Goal: Task Accomplishment & Management: Use online tool/utility

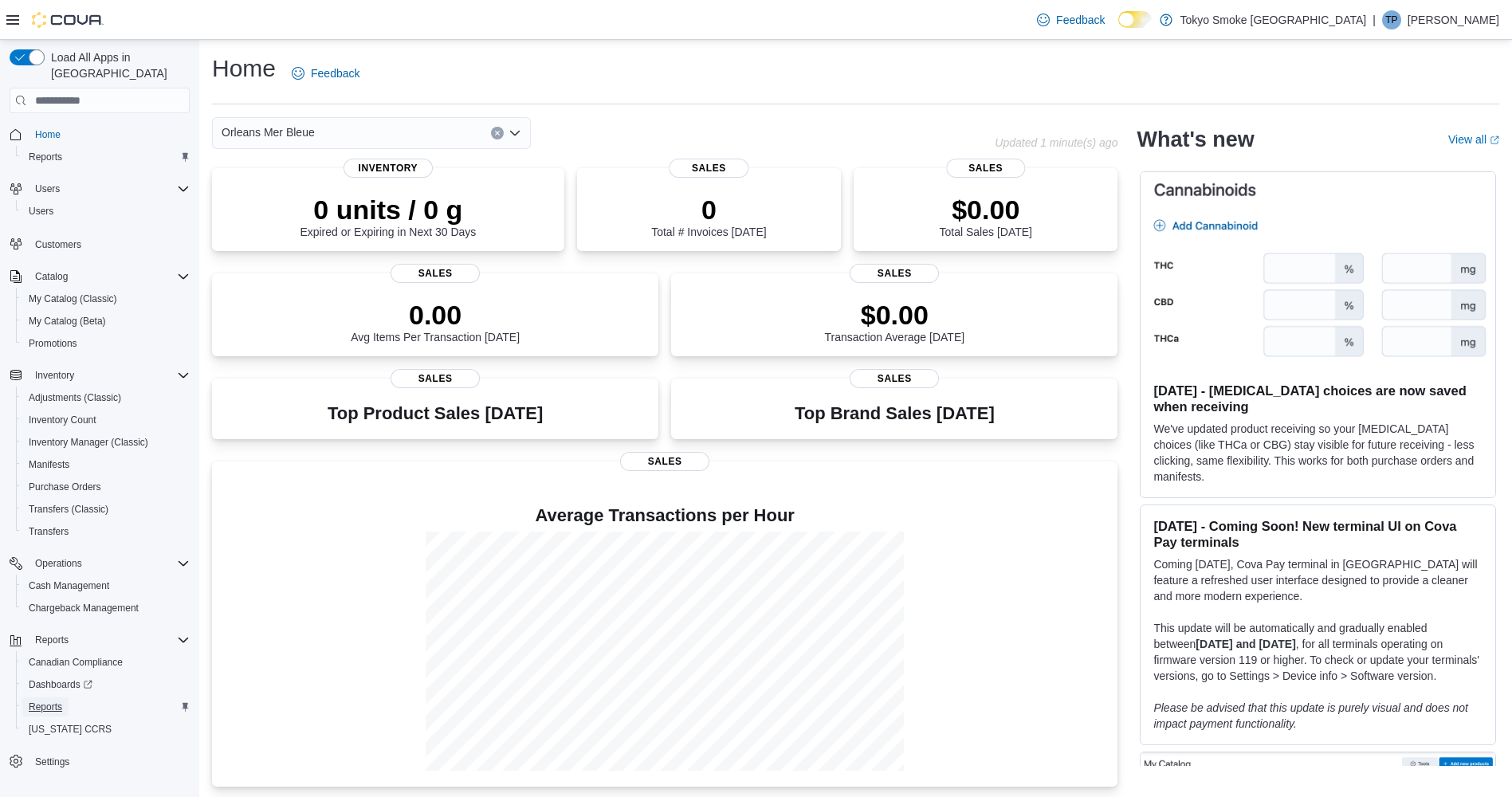
click at [51, 701] on span "Reports" at bounding box center [46, 707] width 34 height 13
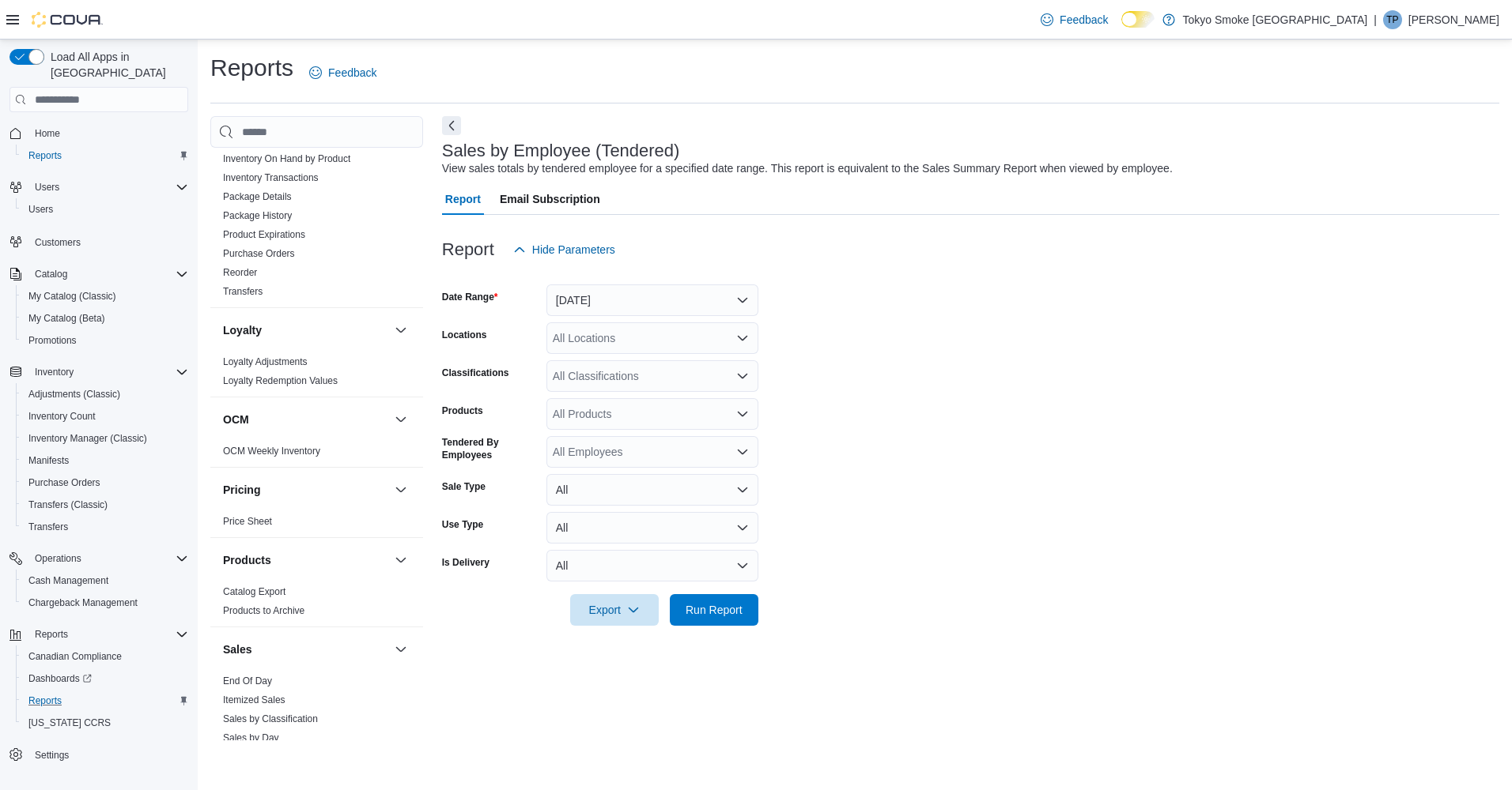
scroll to position [1028, 0]
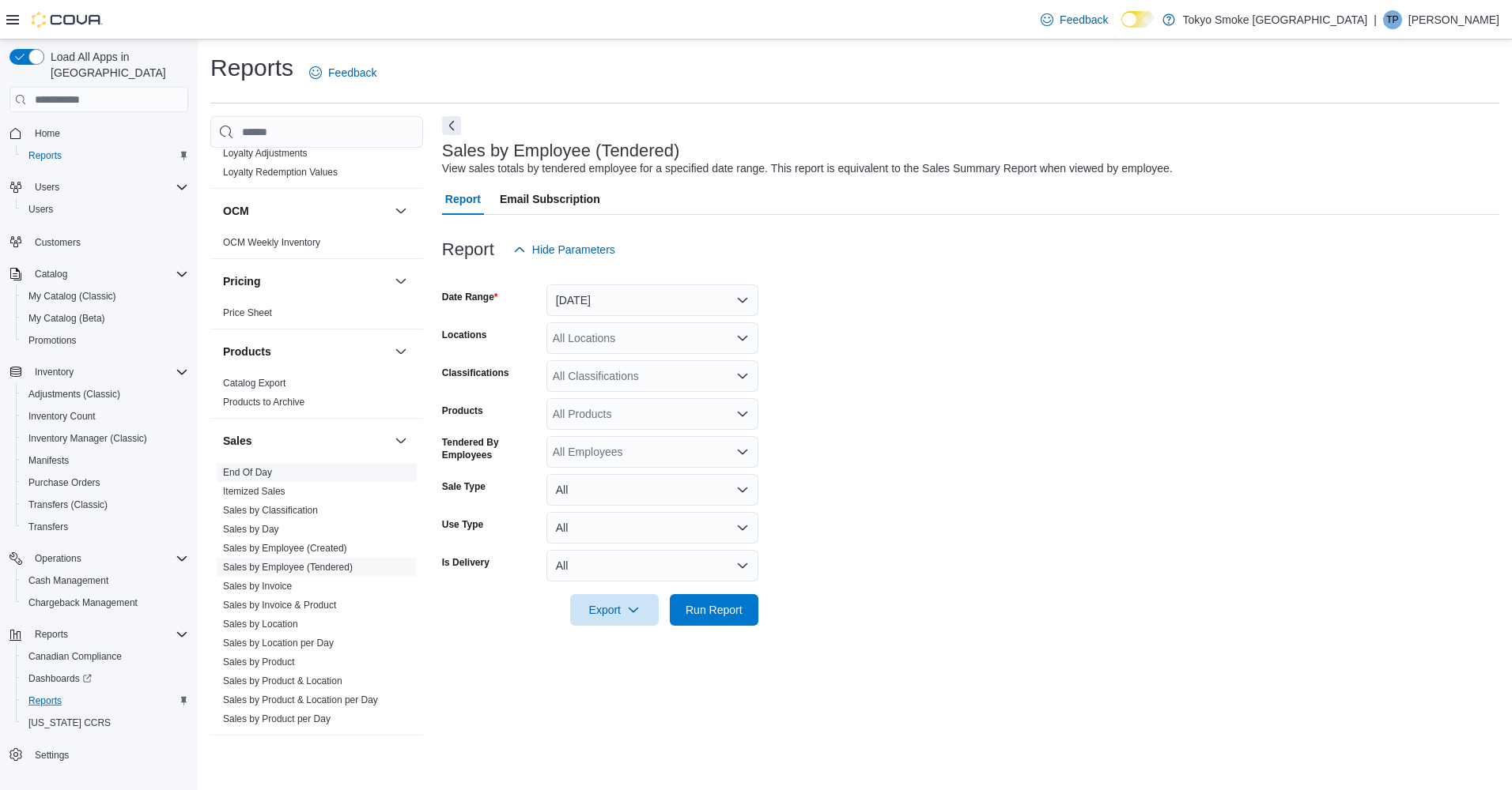
click at [253, 467] on link "End Of Day" at bounding box center [248, 472] width 49 height 11
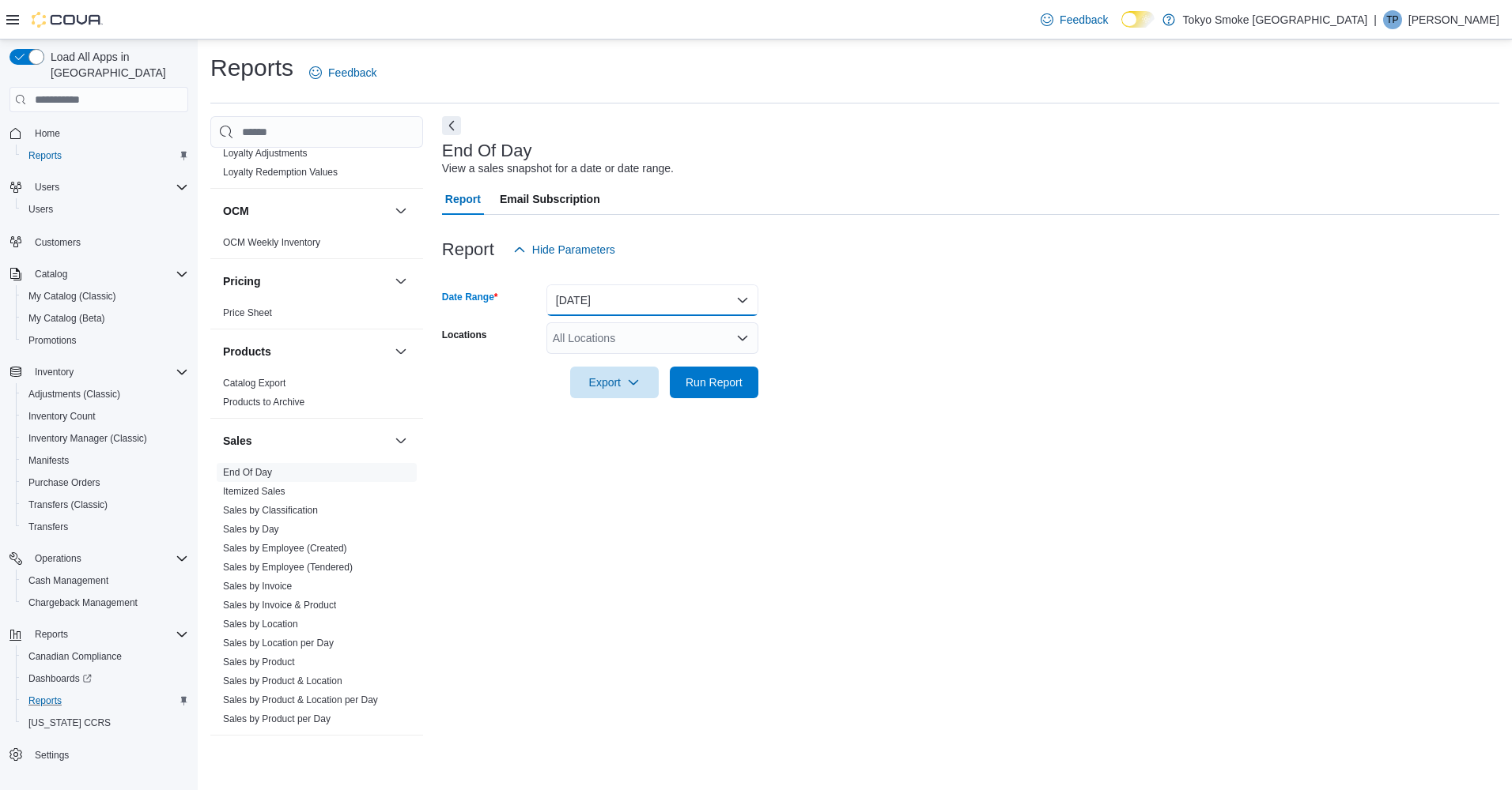
click at [631, 299] on button "[DATE]" at bounding box center [652, 300] width 212 height 31
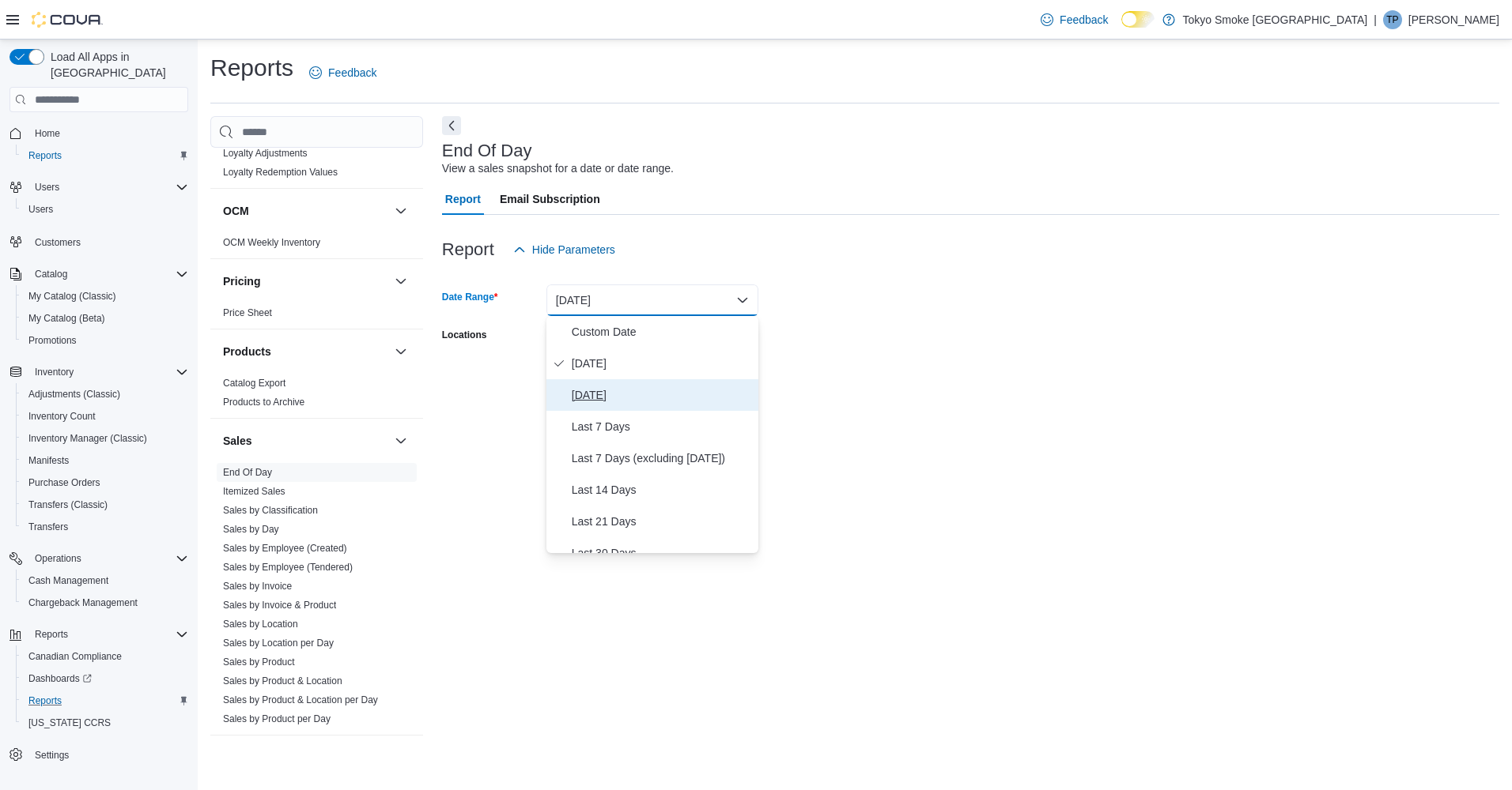
click at [608, 390] on span "[DATE]" at bounding box center [662, 395] width 180 height 19
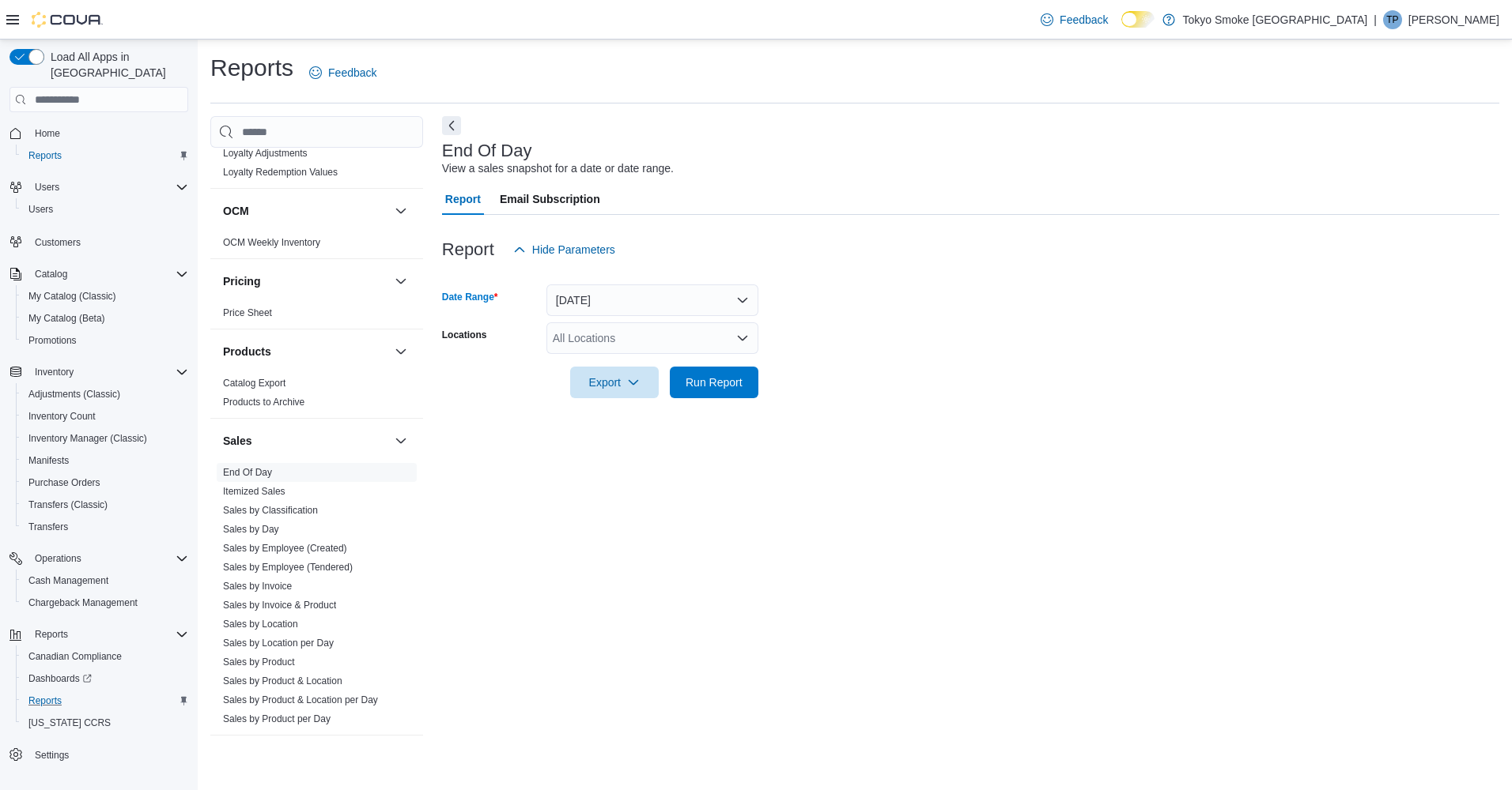
click at [636, 328] on div "All Locations" at bounding box center [652, 338] width 212 height 31
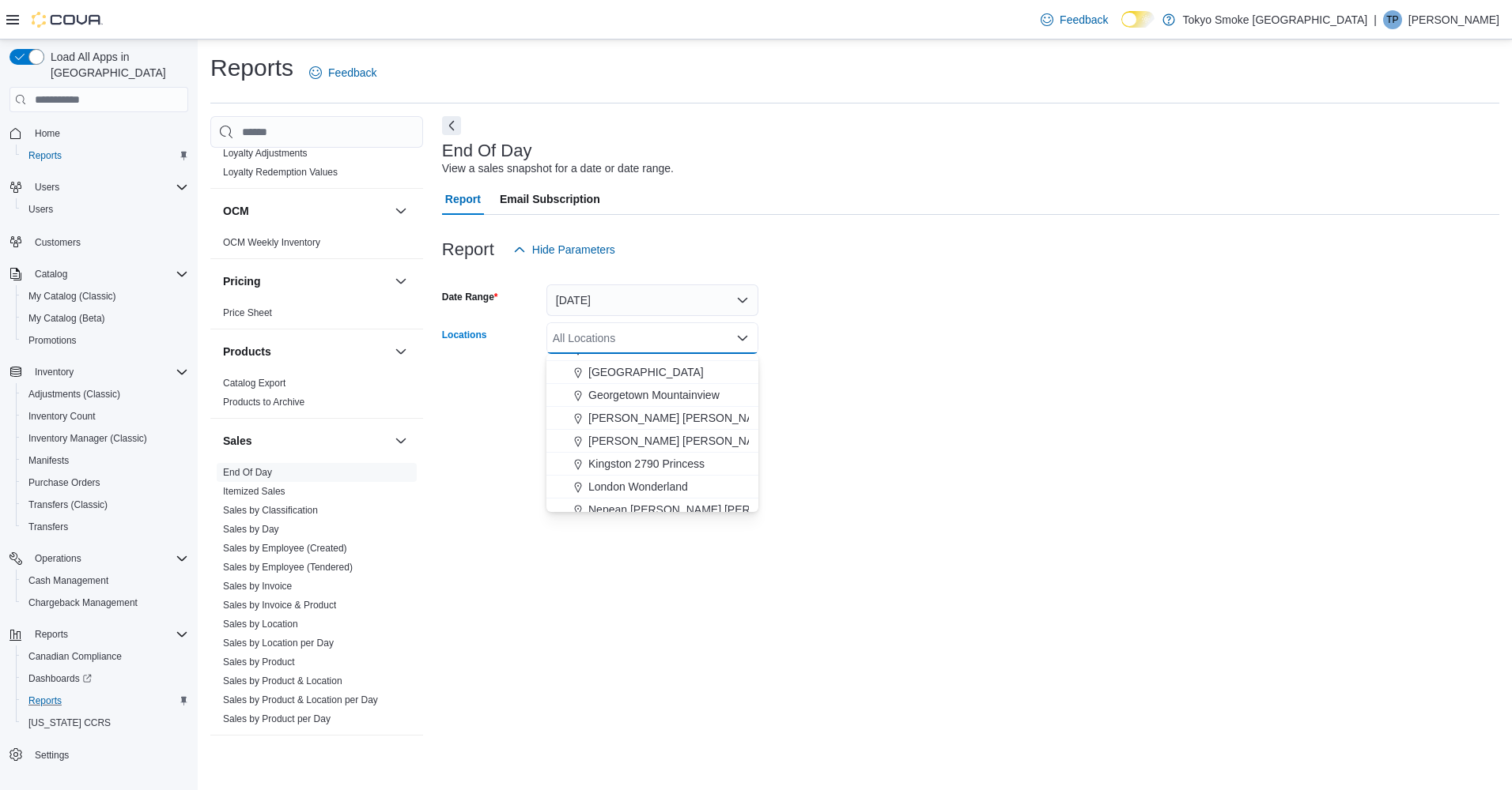
scroll to position [633, 0]
click at [632, 418] on span "Orleans Mer Bleue" at bounding box center [635, 420] width 93 height 16
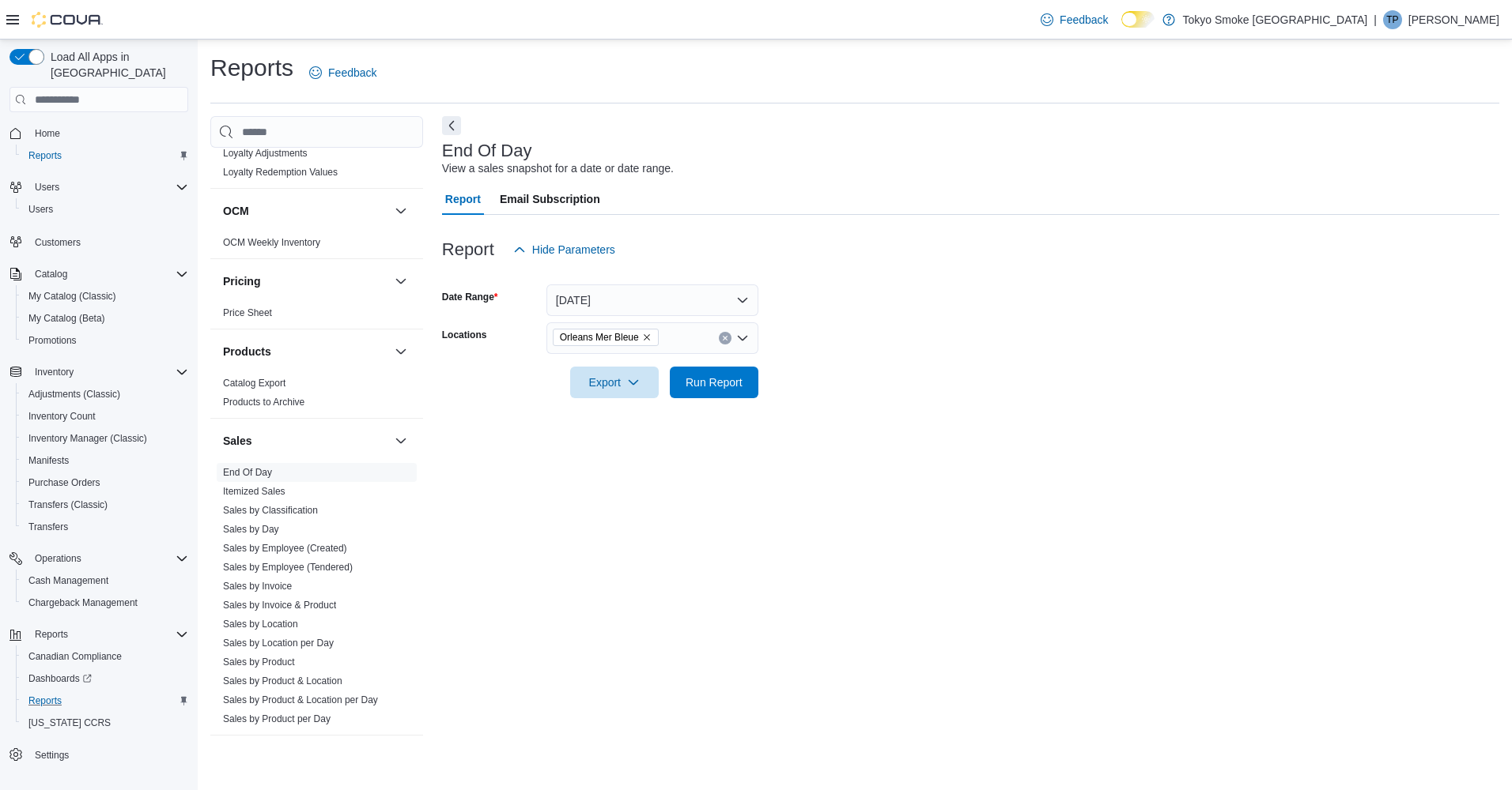
click at [867, 396] on form "Date Range [DATE] Locations [GEOGRAPHIC_DATA] [GEOGRAPHIC_DATA] Bleue Export Ru…" at bounding box center [971, 332] width 1057 height 133
click at [744, 371] on span "Run Report" at bounding box center [714, 382] width 70 height 31
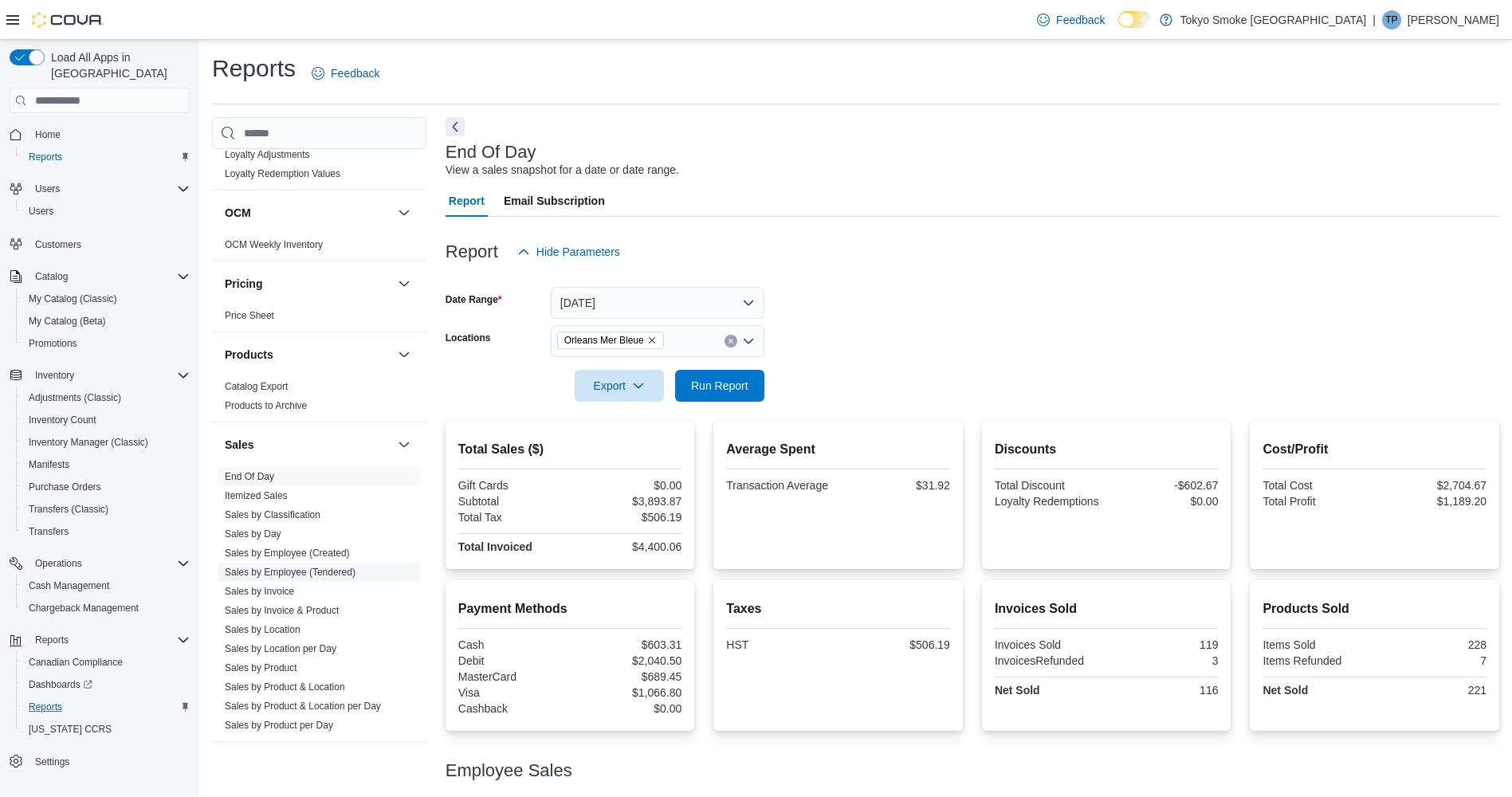
click at [295, 567] on link "Sales by Employee (Tendered)" at bounding box center [291, 572] width 131 height 11
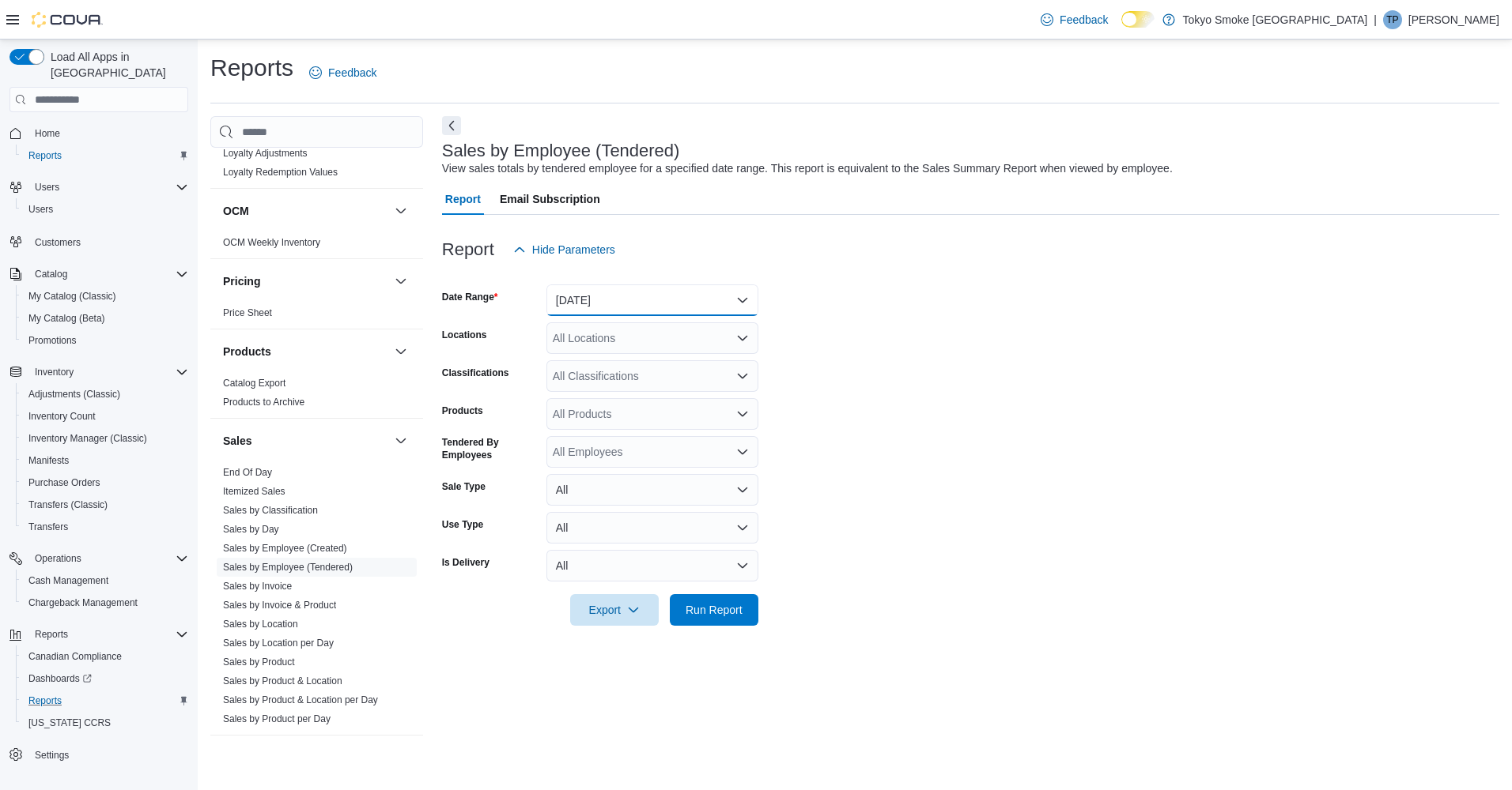
click at [648, 291] on button "[DATE]" at bounding box center [652, 300] width 212 height 31
click at [968, 382] on form "Date Range [DATE] Locations All Locations Classifications All Classifications P…" at bounding box center [971, 446] width 1057 height 360
click at [631, 339] on div "All Locations" at bounding box center [652, 338] width 212 height 31
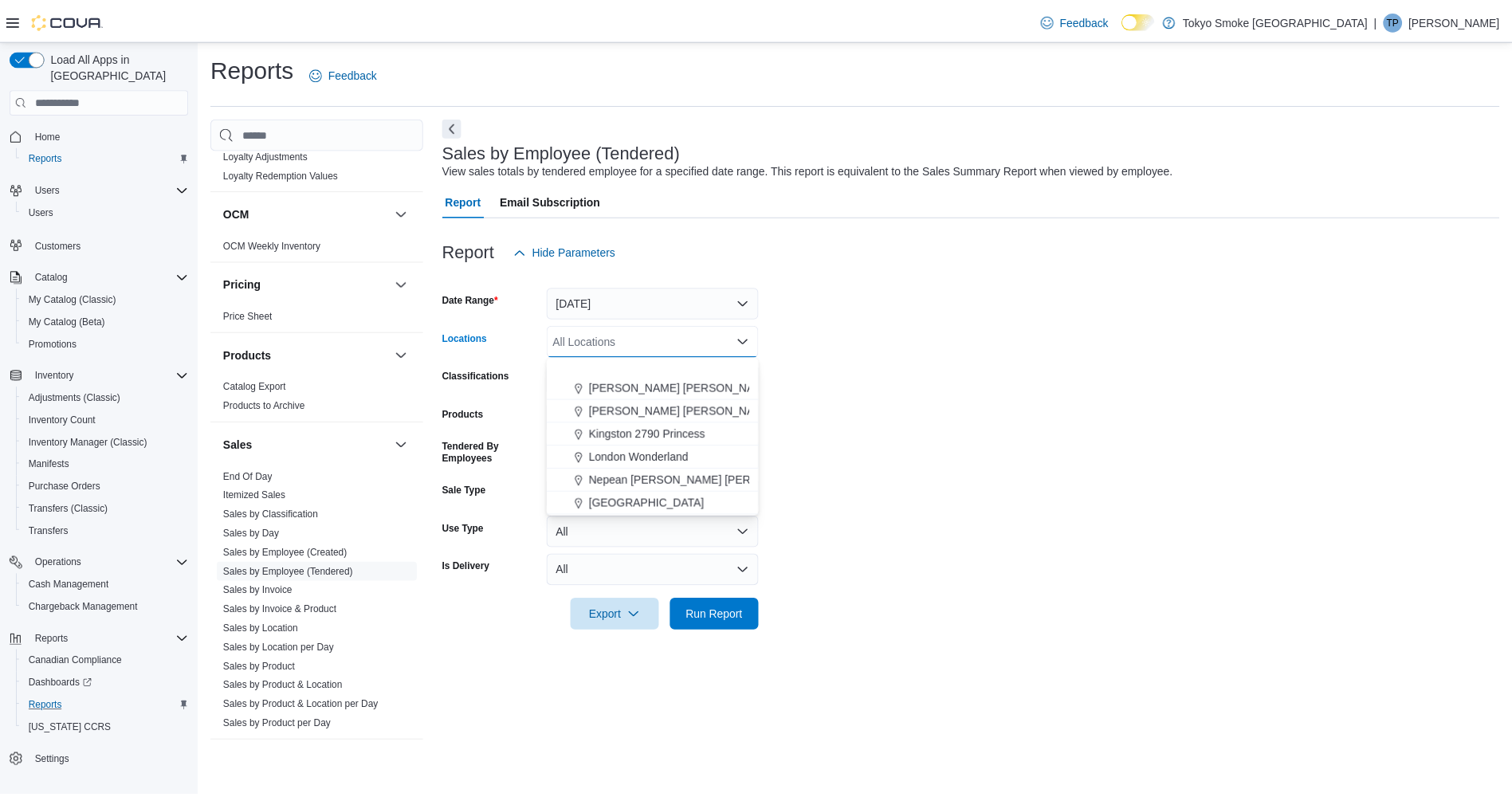
scroll to position [558, 0]
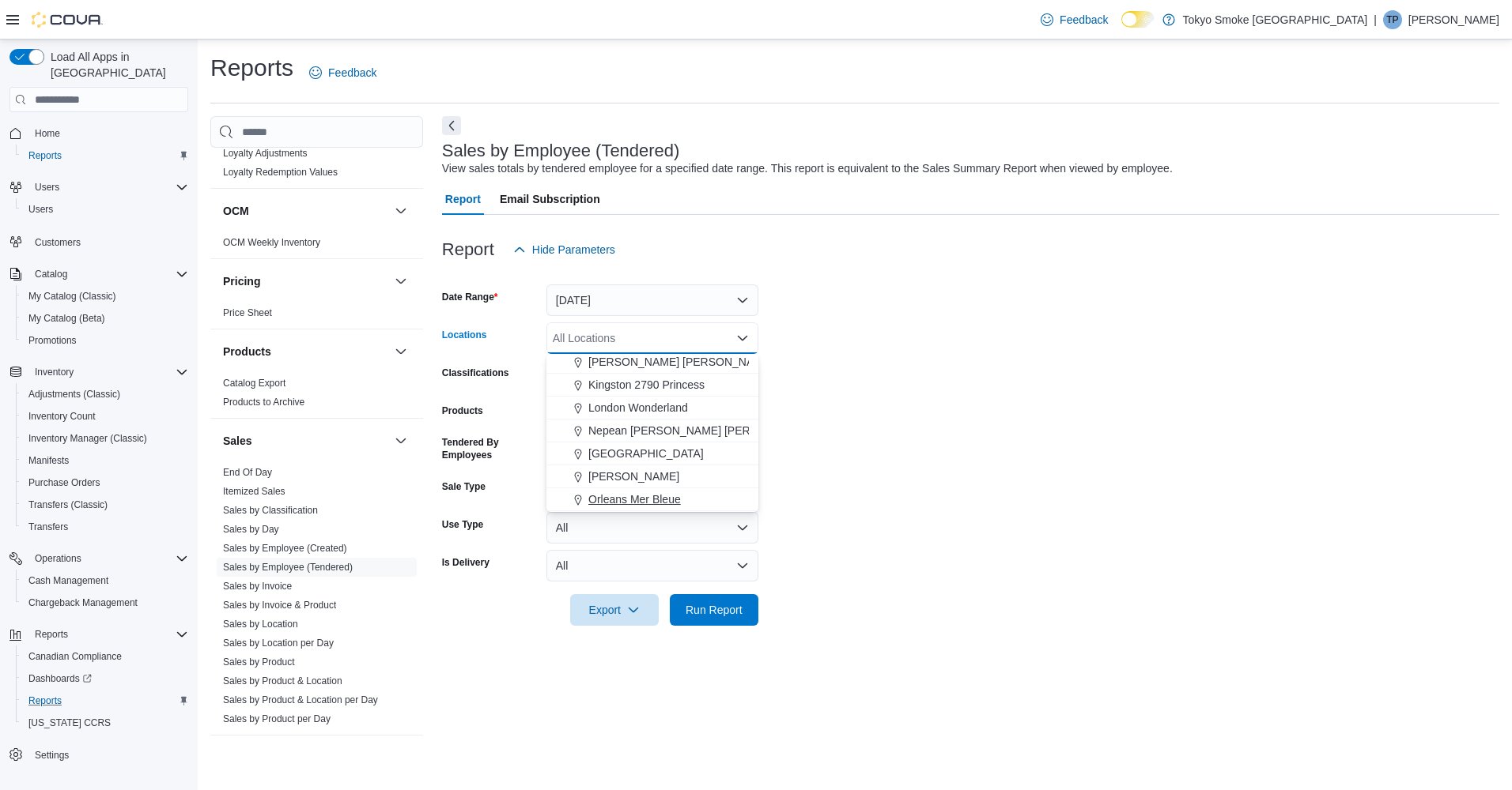
click at [631, 492] on span "Orleans Mer Bleue" at bounding box center [635, 500] width 93 height 16
click at [916, 480] on form "Date Range [DATE] Locations [GEOGRAPHIC_DATA] [GEOGRAPHIC_DATA] Bleue Combo box…" at bounding box center [971, 446] width 1057 height 360
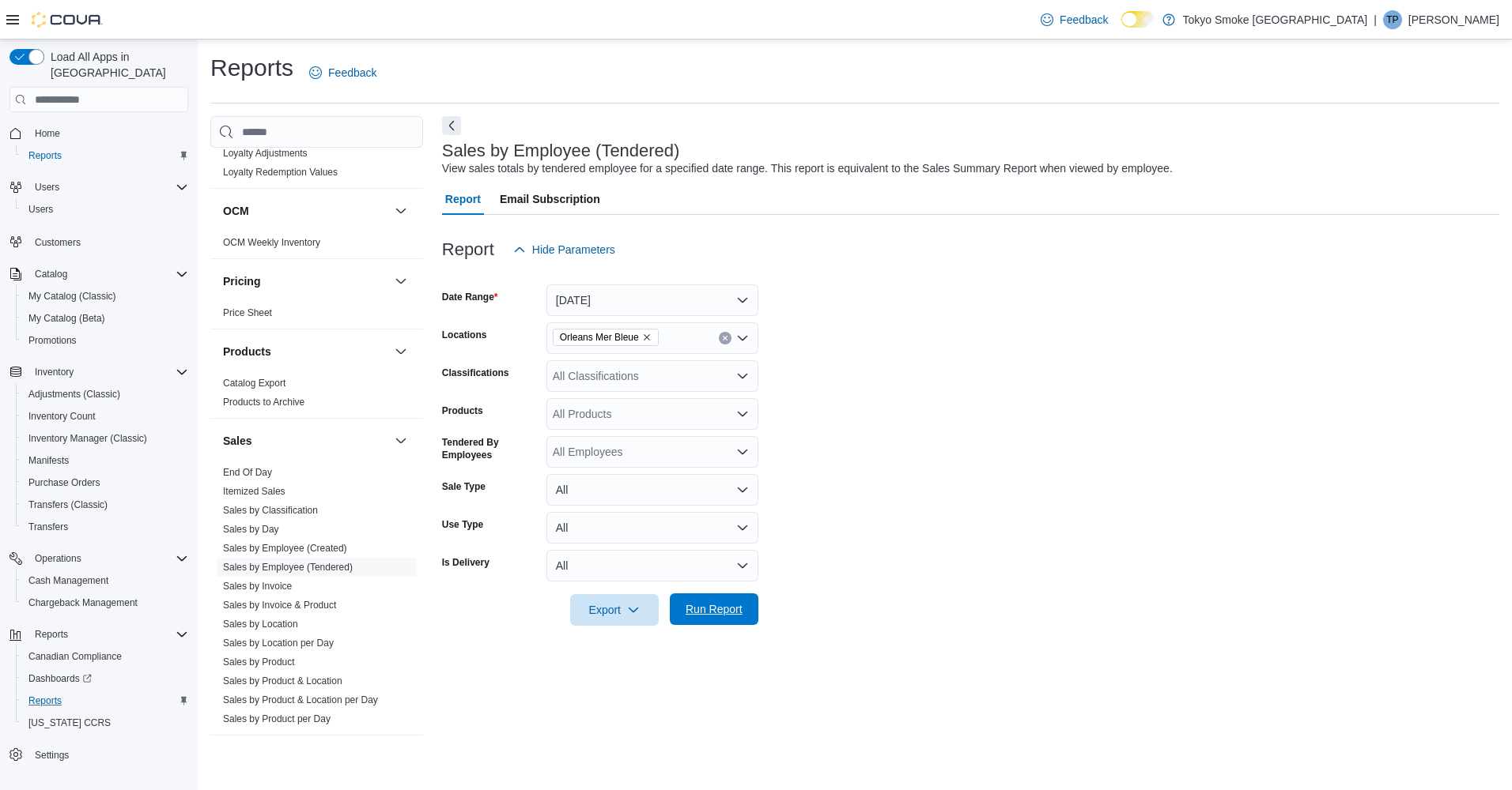
click at [686, 615] on span "Run Report" at bounding box center [715, 609] width 57 height 16
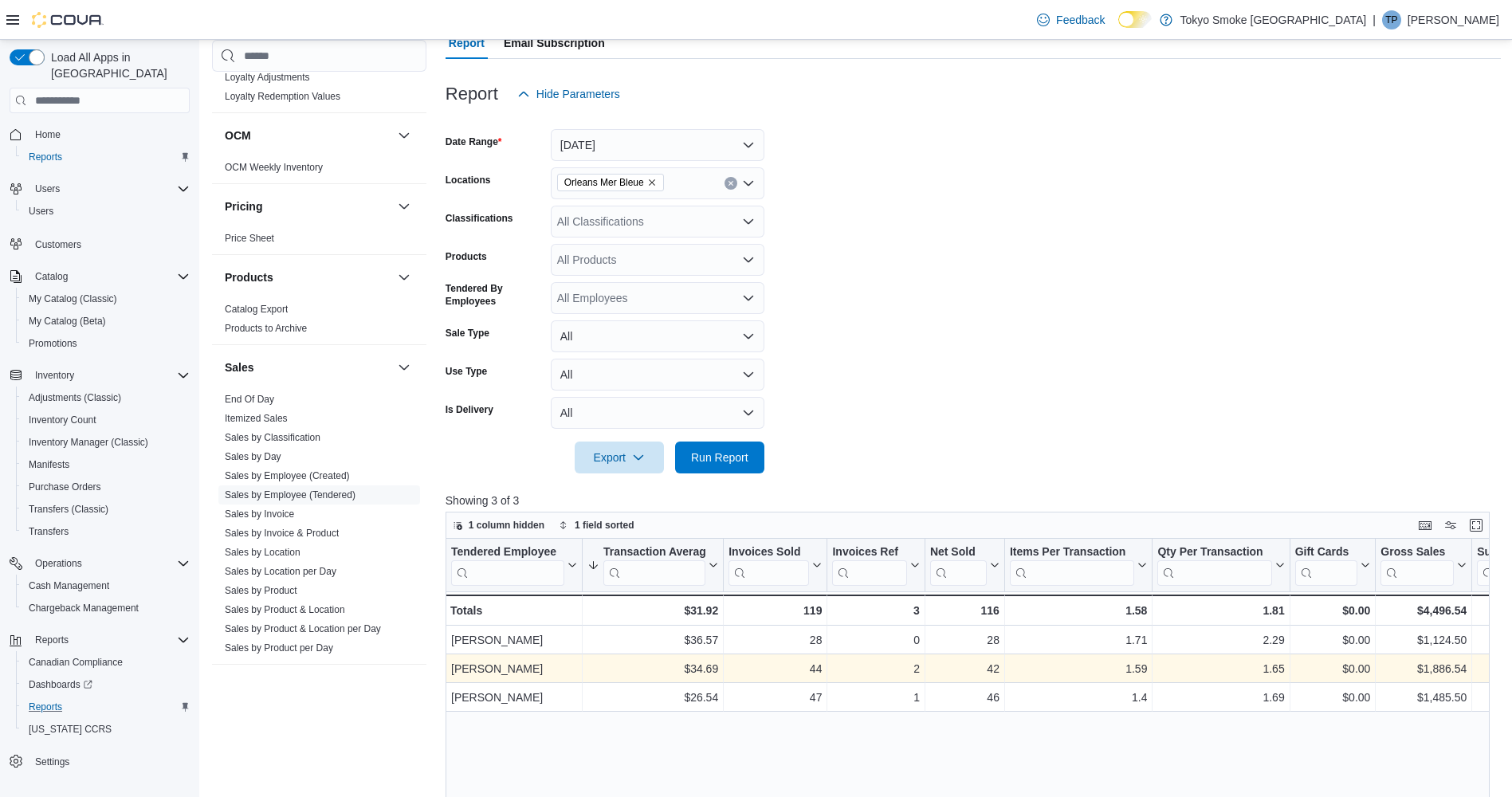
scroll to position [160, 0]
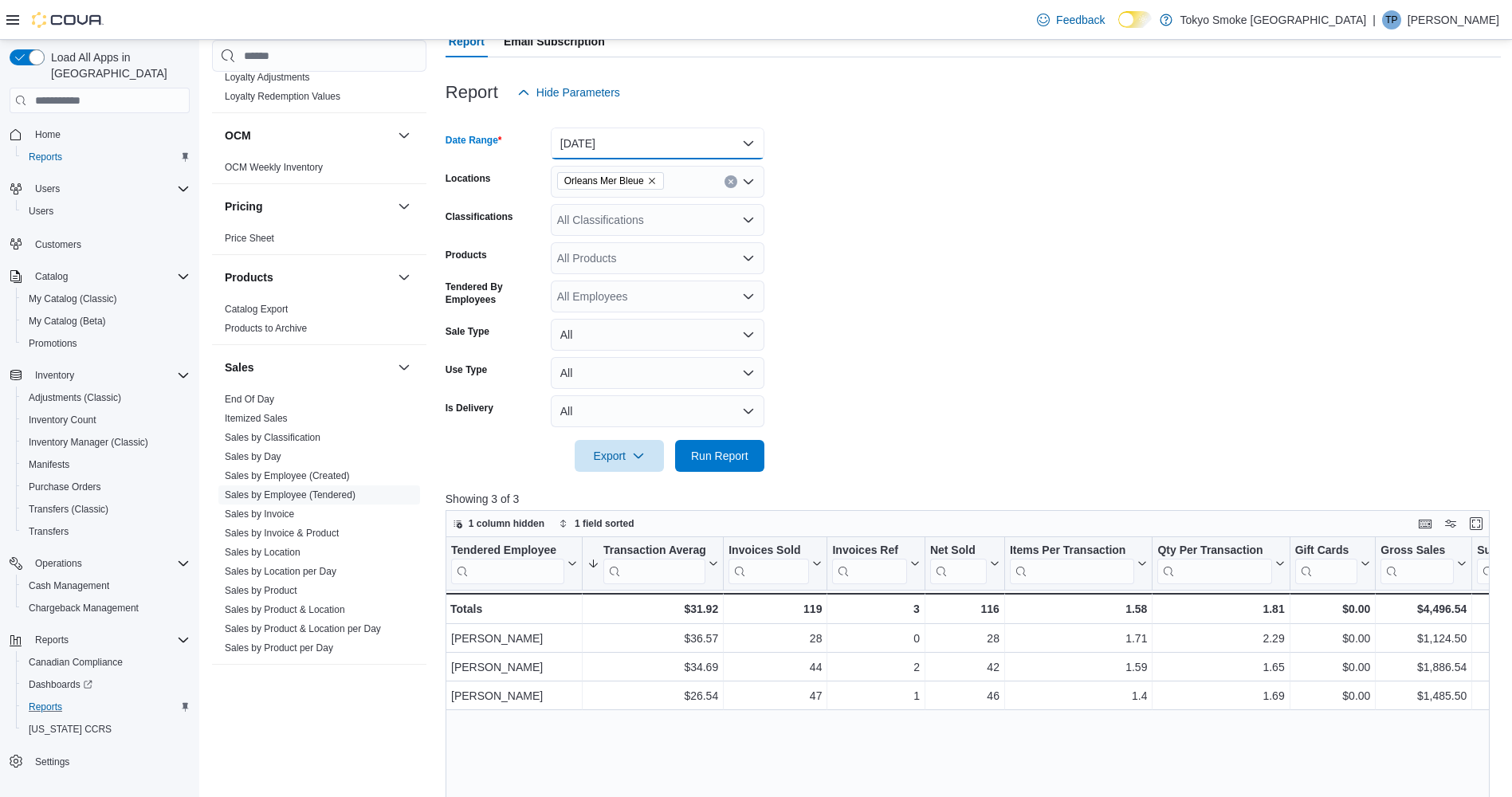
click at [603, 147] on button "[DATE]" at bounding box center [657, 144] width 213 height 32
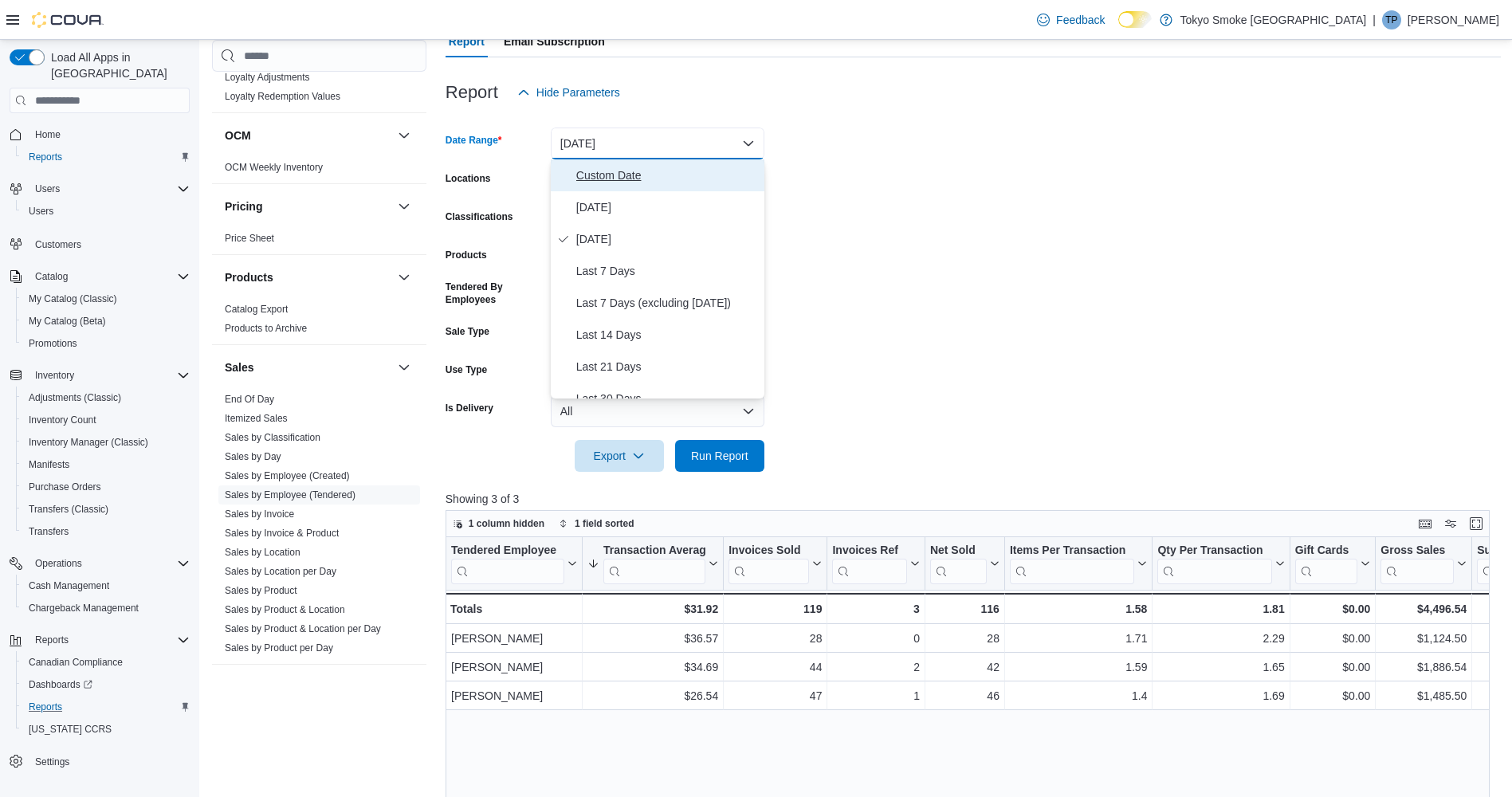
click at [606, 187] on button "Custom Date" at bounding box center [657, 176] width 213 height 32
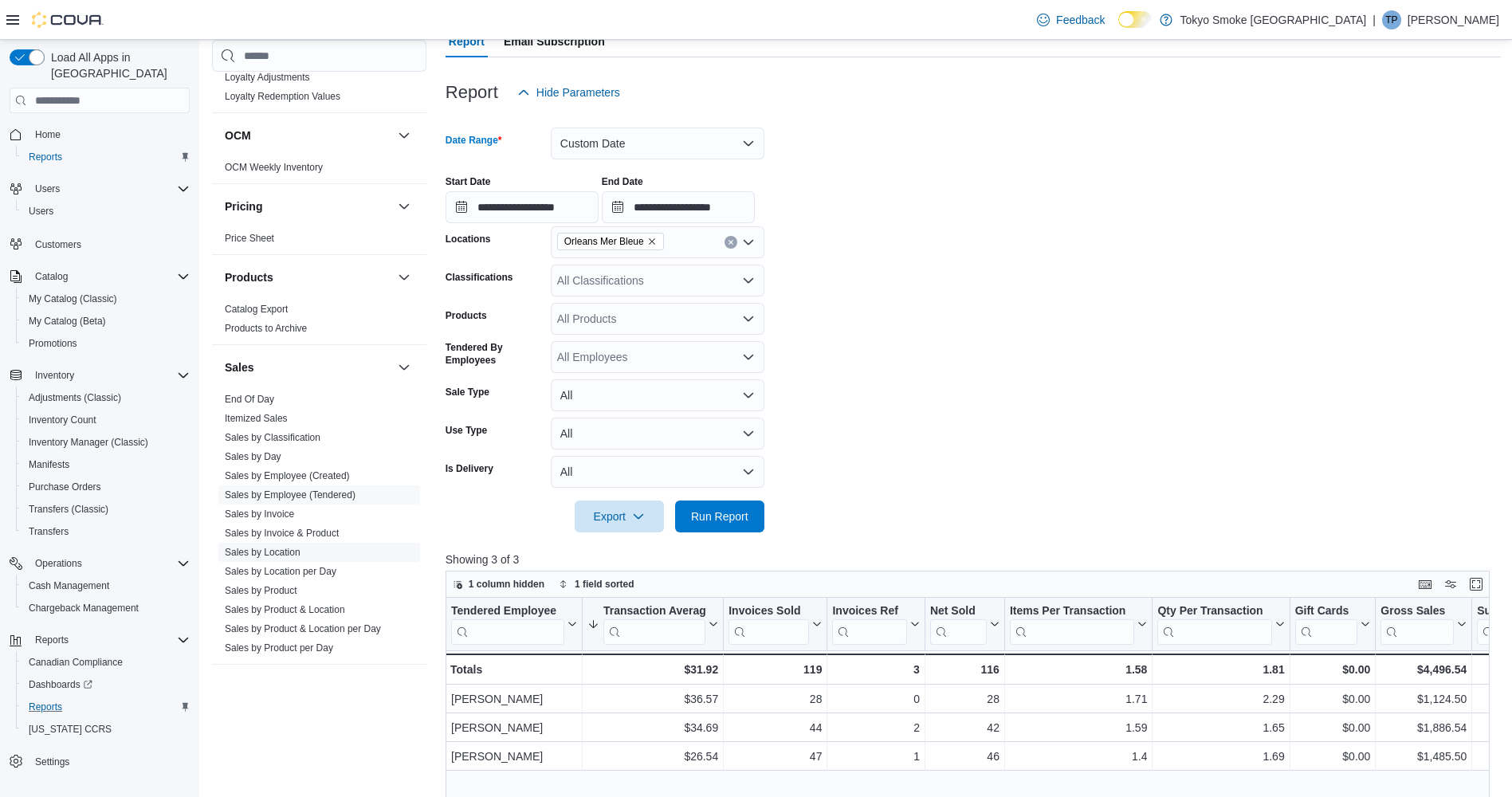
click at [278, 547] on link "Sales by Location" at bounding box center [263, 552] width 75 height 11
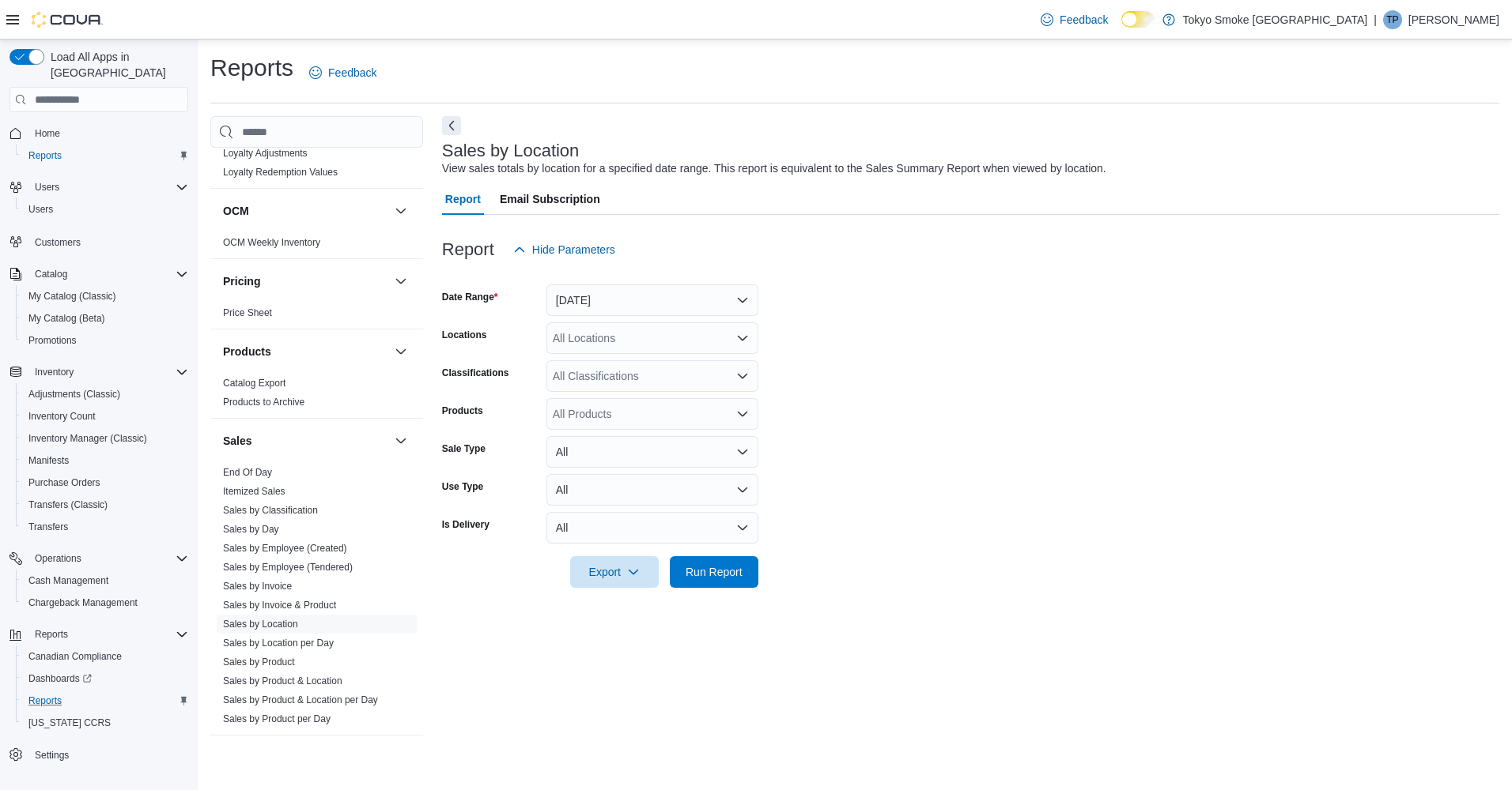
click at [637, 350] on div "All Locations" at bounding box center [652, 338] width 212 height 31
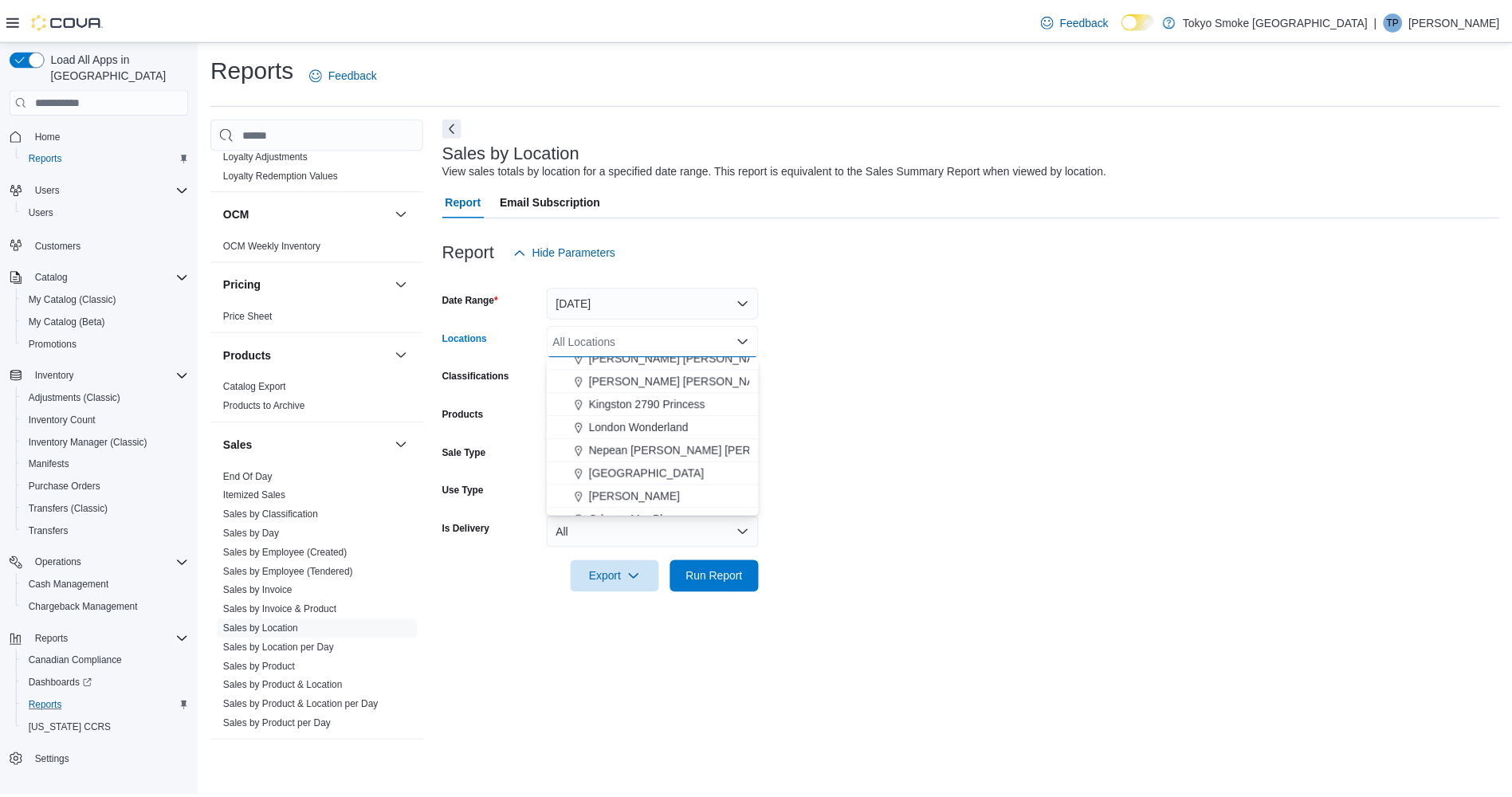
scroll to position [558, 0]
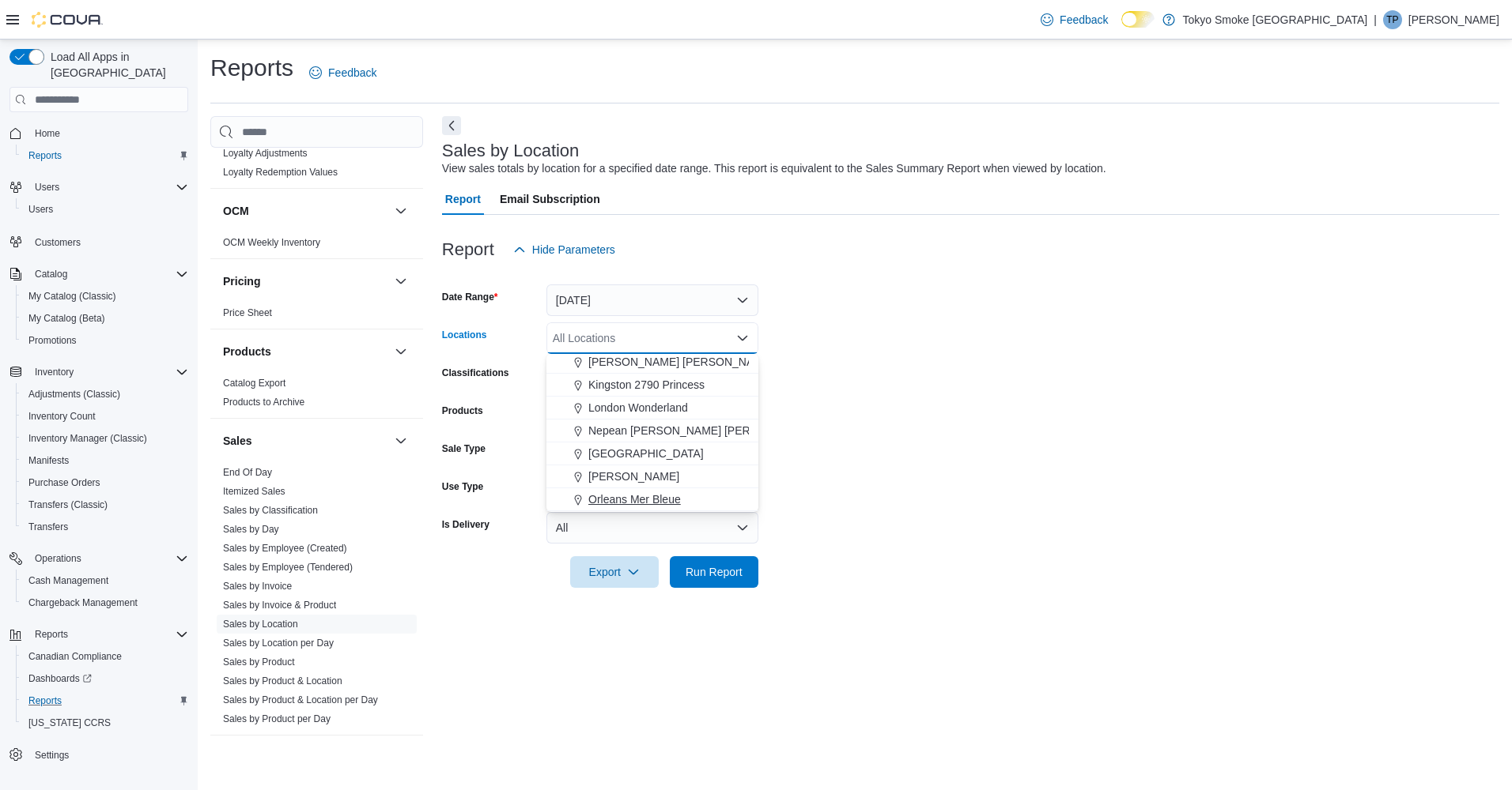
click at [626, 497] on span "Orleans Mer Bleue" at bounding box center [635, 500] width 93 height 16
click at [904, 441] on form "Date Range [DATE] Locations [GEOGRAPHIC_DATA] [GEOGRAPHIC_DATA] Bleue Combo box…" at bounding box center [971, 427] width 1057 height 323
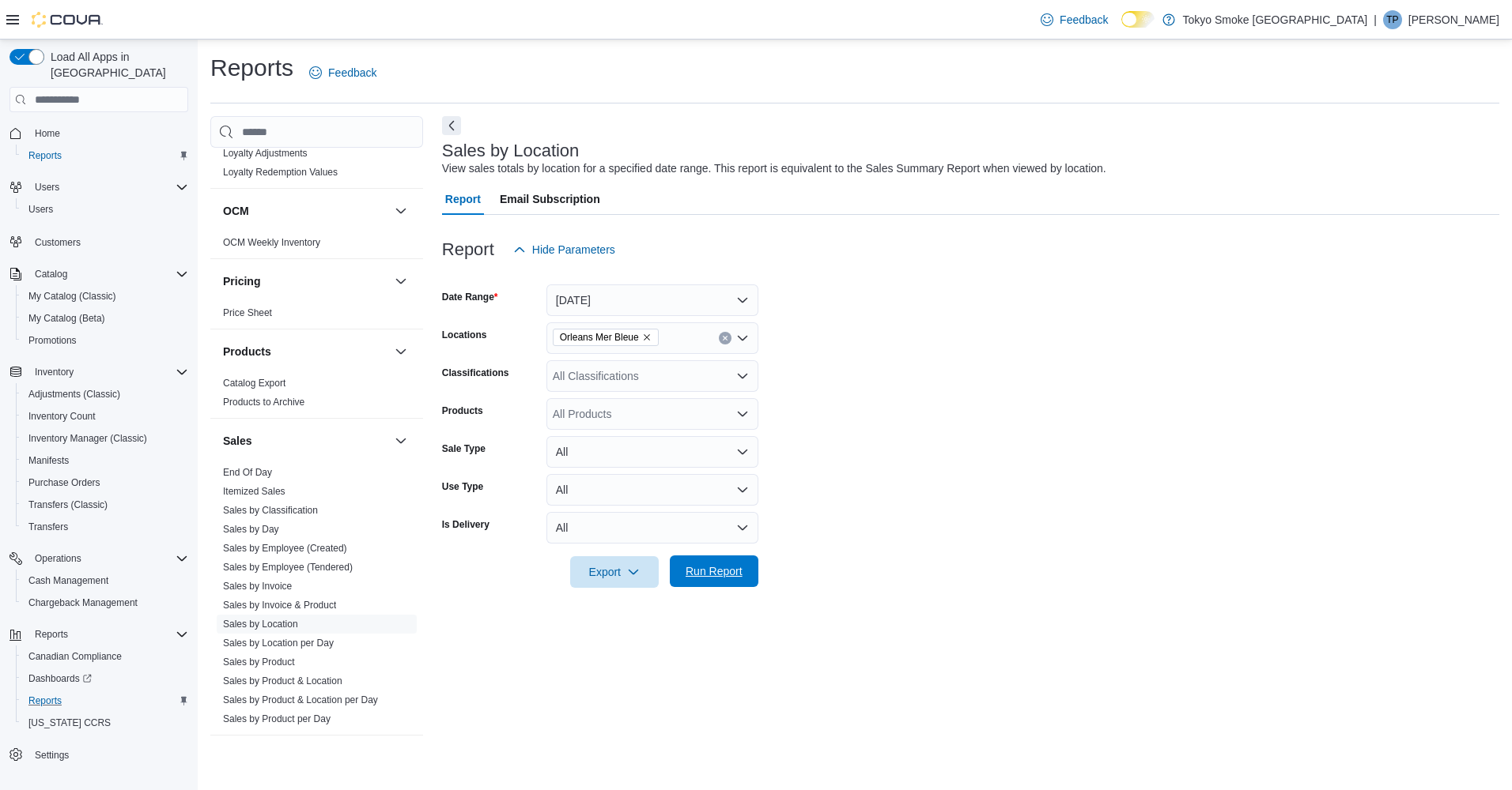
click at [703, 567] on span "Run Report" at bounding box center [715, 572] width 57 height 16
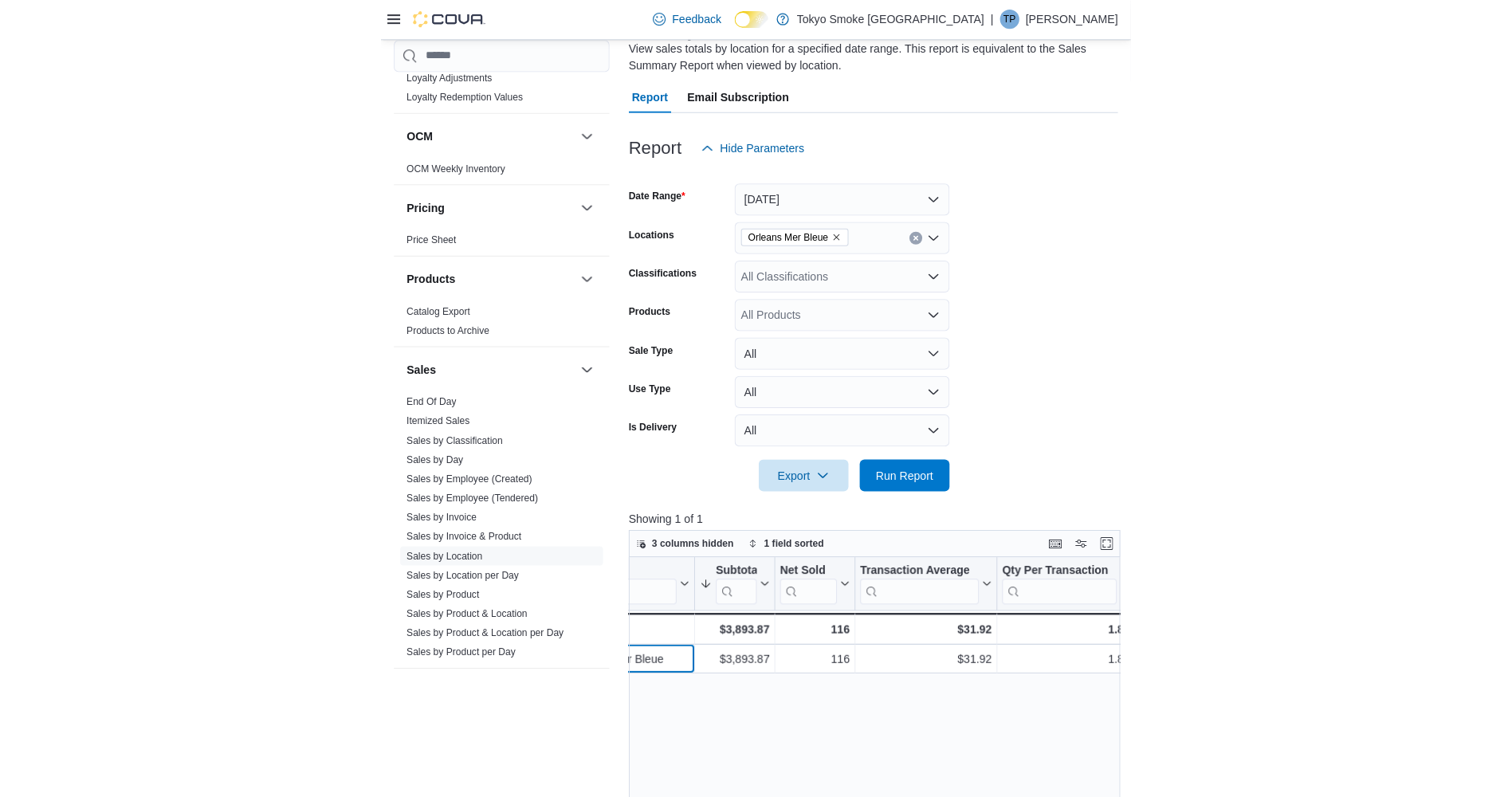
scroll to position [0, 85]
